Goal: Find specific page/section: Find specific page/section

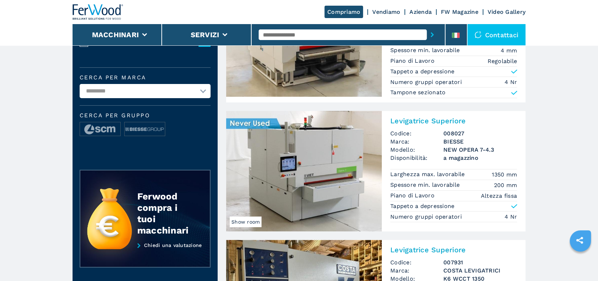
click at [96, 11] on img at bounding box center [98, 12] width 51 height 16
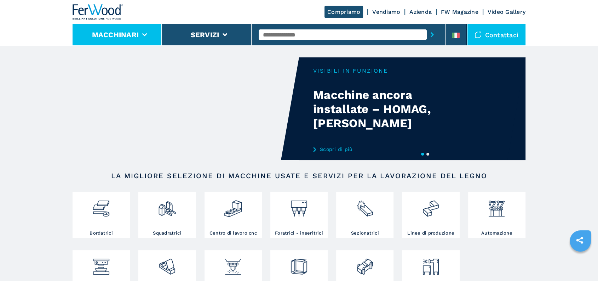
click at [133, 39] on li "Macchinari" at bounding box center [118, 34] width 90 height 21
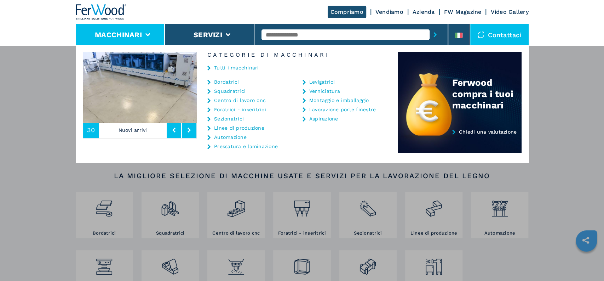
click at [207, 80] on icon at bounding box center [208, 82] width 3 height 5
click at [229, 91] on link "Squadratrici" at bounding box center [230, 90] width 32 height 5
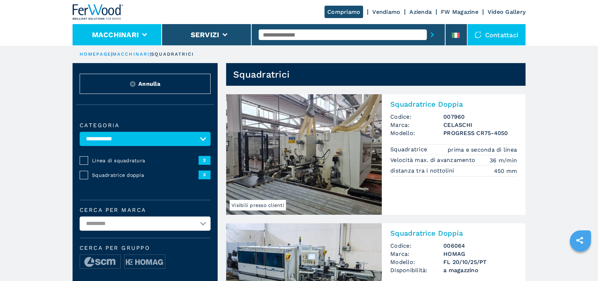
click at [107, 34] on button "Macchinari" at bounding box center [115, 34] width 47 height 8
